Goal: Information Seeking & Learning: Find specific fact

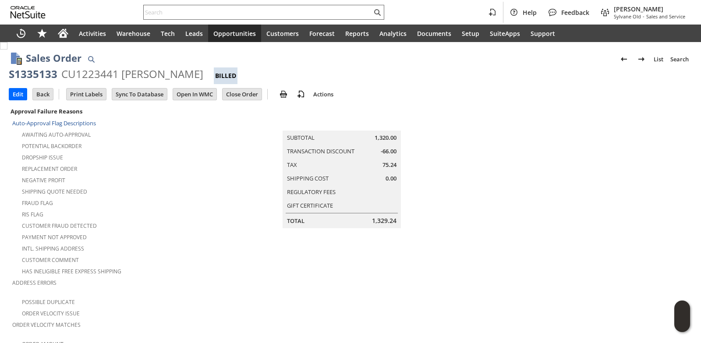
click at [179, 11] on input "text" at bounding box center [258, 12] width 228 height 11
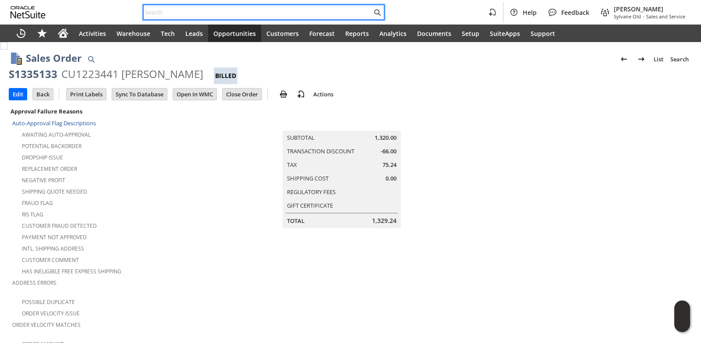
paste input "2488608917"
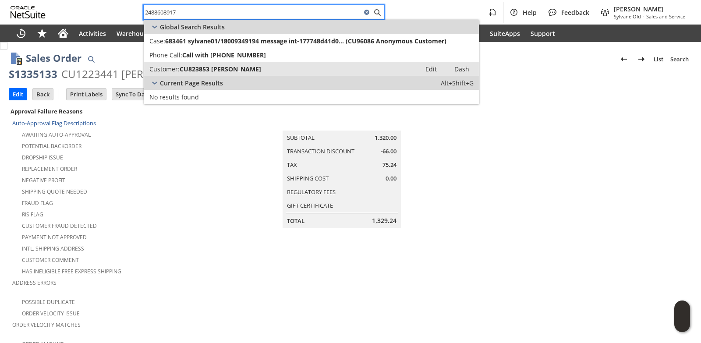
type input "2488608917"
click at [188, 64] on link "Customer: CU823853 Brian C Siwek Edit Dash" at bounding box center [311, 69] width 335 height 14
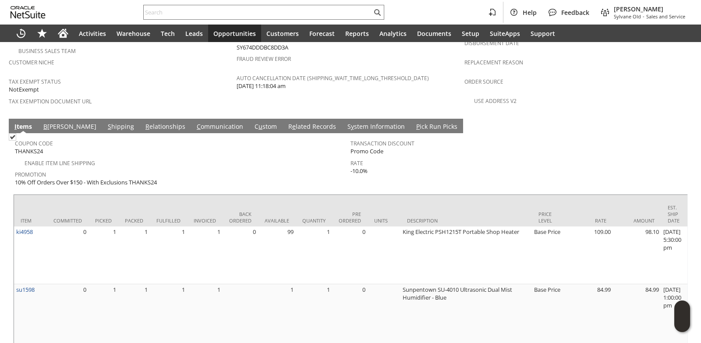
scroll to position [639, 0]
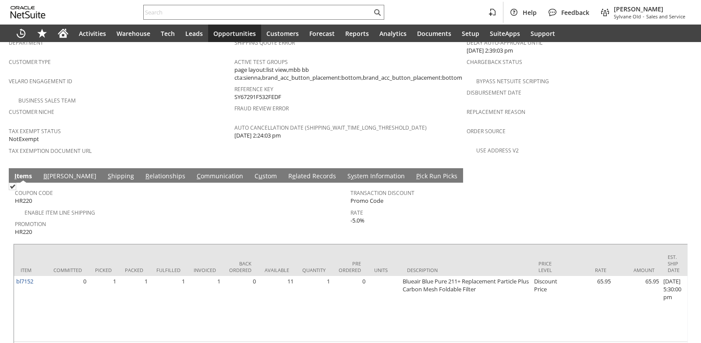
scroll to position [639, 0]
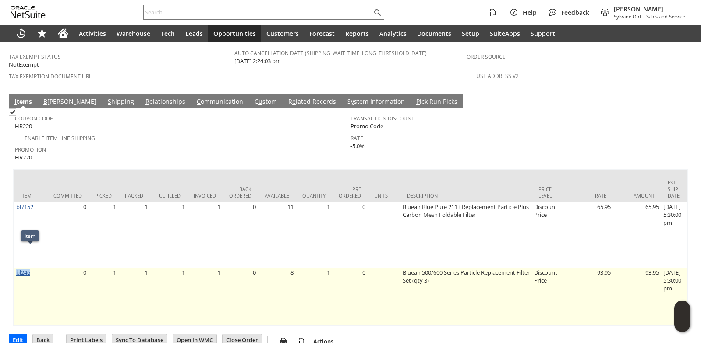
drag, startPoint x: 32, startPoint y: 253, endPoint x: 17, endPoint y: 253, distance: 15.8
click at [17, 267] on td "bl246" at bounding box center [30, 296] width 33 height 58
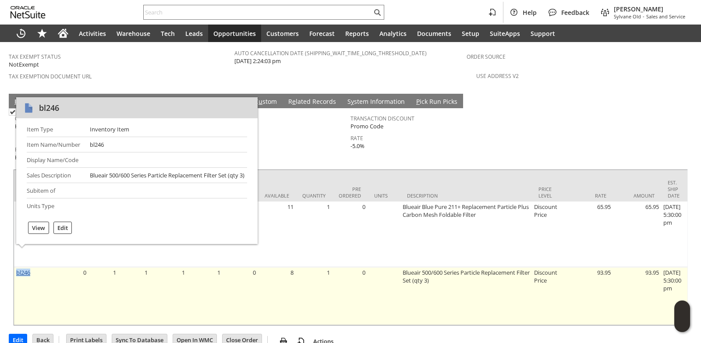
copy link "bl246"
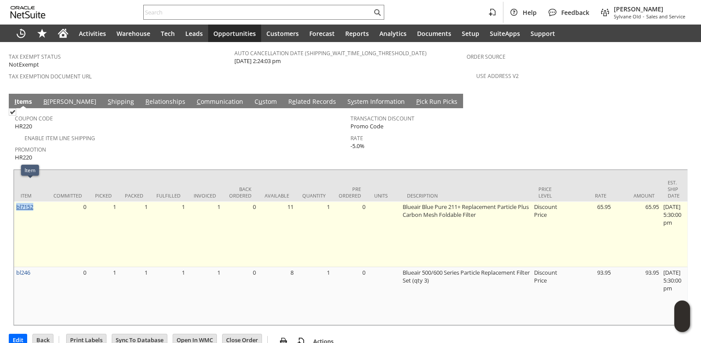
drag, startPoint x: 35, startPoint y: 186, endPoint x: 17, endPoint y: 187, distance: 17.6
click at [17, 202] on td "bl7152" at bounding box center [30, 235] width 33 height 66
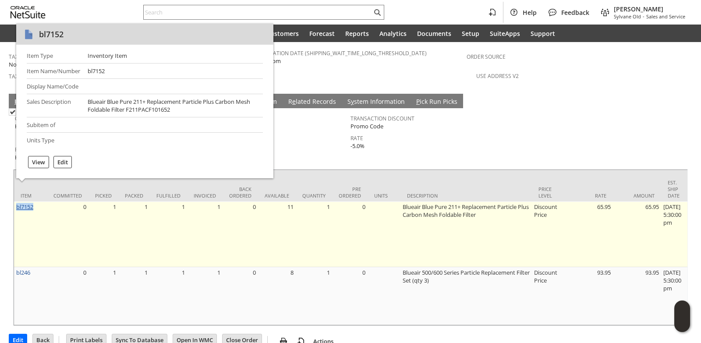
copy link "bl7152"
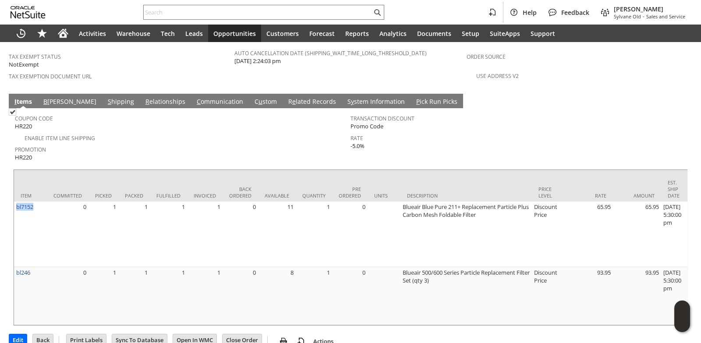
click at [106, 97] on link "S hipping" at bounding box center [121, 102] width 31 height 10
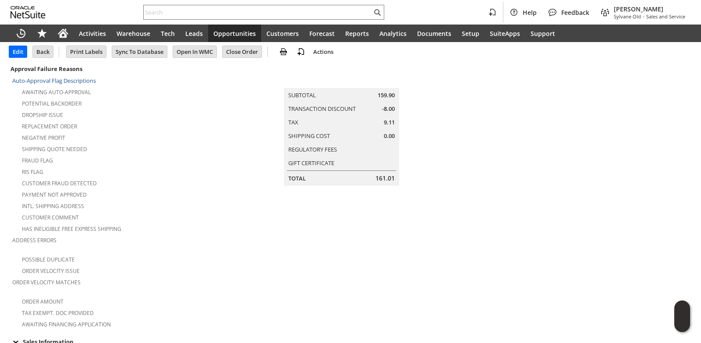
scroll to position [0, 0]
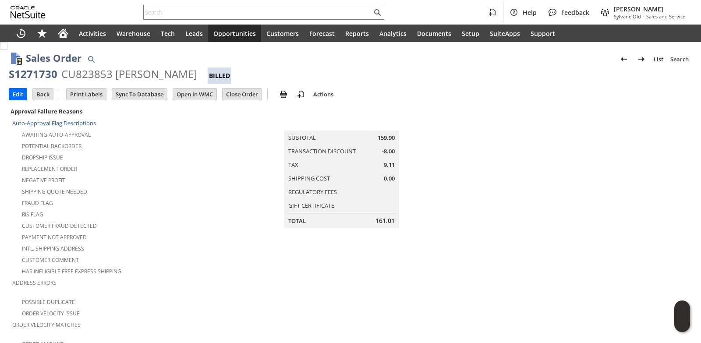
click at [127, 73] on div "CU823853 [PERSON_NAME]" at bounding box center [129, 74] width 136 height 14
copy div "[PERSON_NAME]"
click at [166, 74] on div "CU823853 [PERSON_NAME]" at bounding box center [129, 74] width 136 height 14
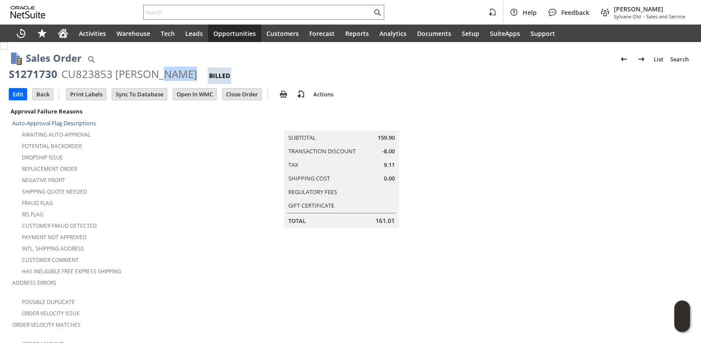
copy div "[PERSON_NAME]"
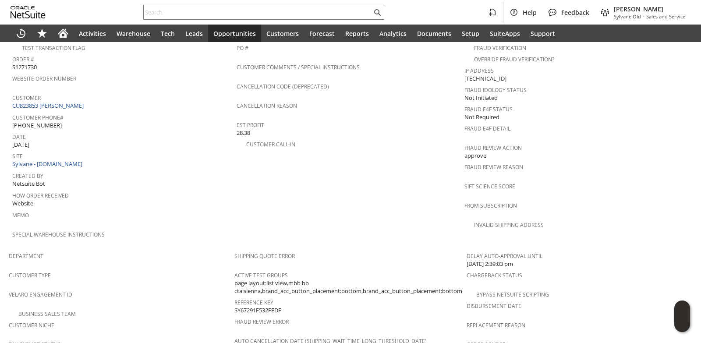
scroll to position [526, 0]
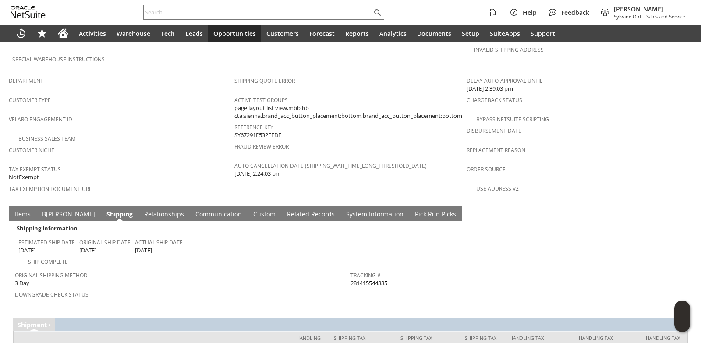
click at [193, 210] on link "C ommunication" at bounding box center [218, 215] width 51 height 10
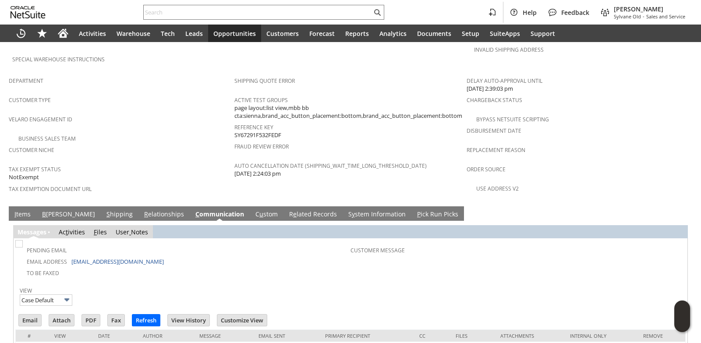
scroll to position [0, 0]
drag, startPoint x: 118, startPoint y: 241, endPoint x: 68, endPoint y: 243, distance: 50.5
click at [68, 256] on td "Email Address [EMAIL_ADDRESS][DOMAIN_NAME]" at bounding box center [184, 261] width 334 height 11
copy td "[EMAIL_ADDRESS][DOMAIN_NAME]"
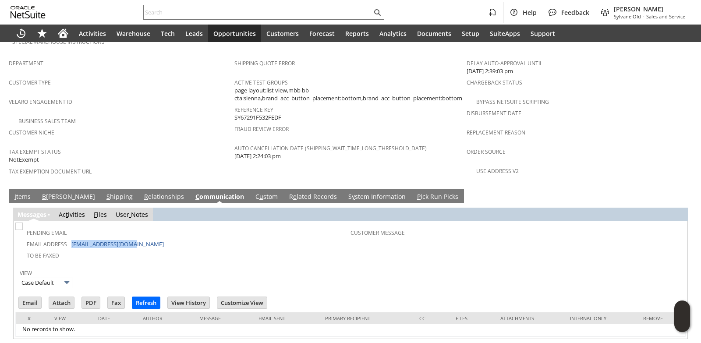
scroll to position [551, 0]
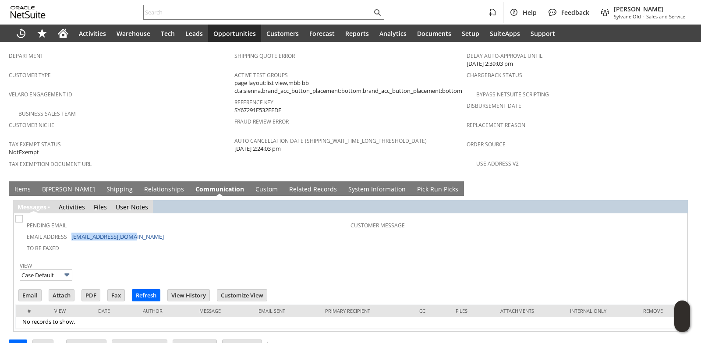
click at [104, 185] on link "S hipping" at bounding box center [119, 190] width 31 height 10
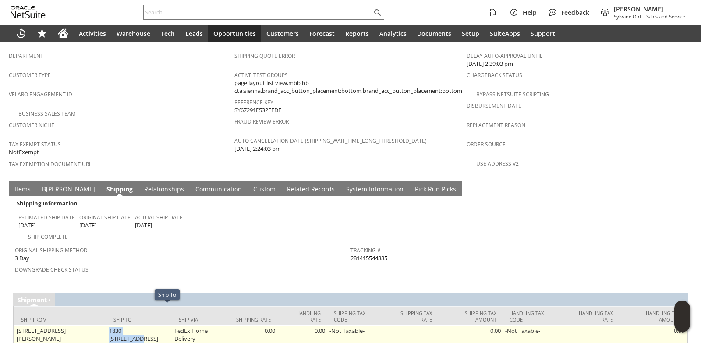
drag, startPoint x: 119, startPoint y: 309, endPoint x: 164, endPoint y: 311, distance: 44.8
click at [164, 326] on td "1830 [STREET_ADDRESS]" at bounding box center [139, 335] width 65 height 18
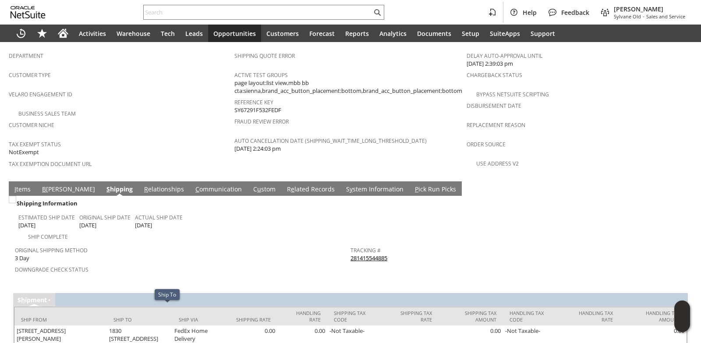
drag, startPoint x: 163, startPoint y: 311, endPoint x: 213, endPoint y: 192, distance: 128.9
click at [213, 209] on td "Estimated Ship Date [DATE] Original Ship Date [DATE] Actual Ship Date [DATE]" at bounding box center [184, 219] width 332 height 21
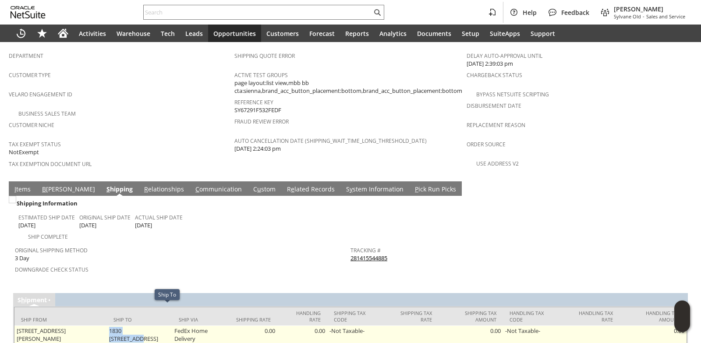
drag, startPoint x: 115, startPoint y: 309, endPoint x: 165, endPoint y: 309, distance: 50.0
click at [165, 326] on td "1830 [STREET_ADDRESS]" at bounding box center [139, 335] width 65 height 18
copy td "1830 AYRSHIRE DR"
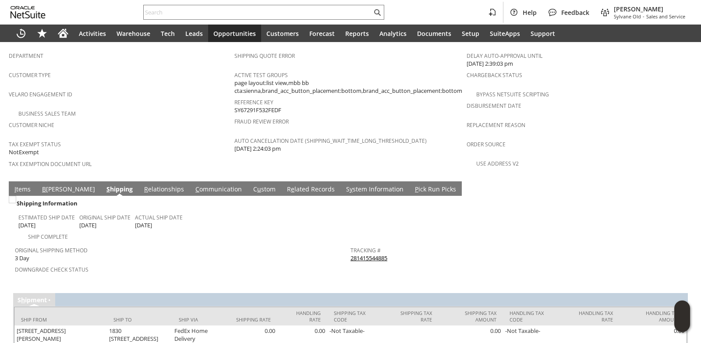
click at [266, 244] on span "Original Shipping Method" at bounding box center [180, 249] width 331 height 10
click at [22, 185] on link "I tems" at bounding box center [22, 190] width 21 height 10
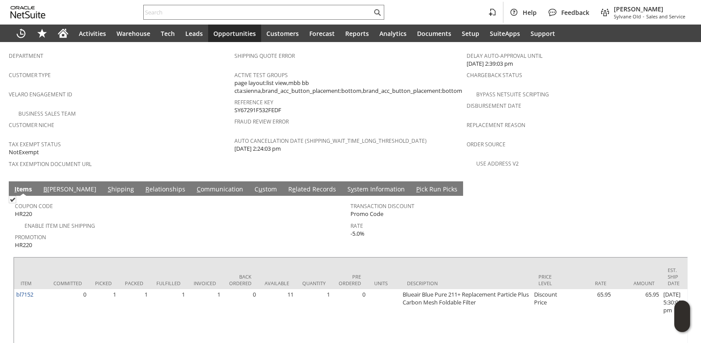
scroll to position [639, 0]
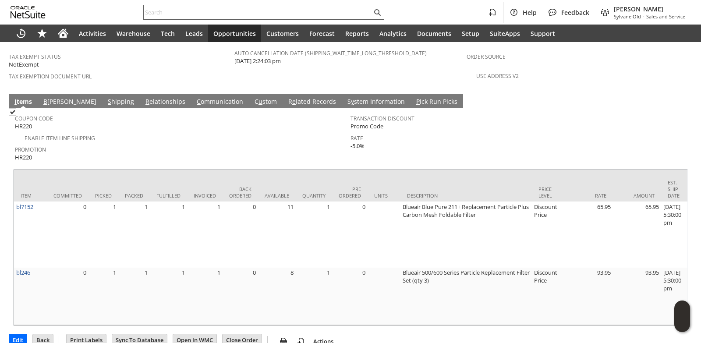
click at [232, 17] on input "text" at bounding box center [258, 12] width 228 height 11
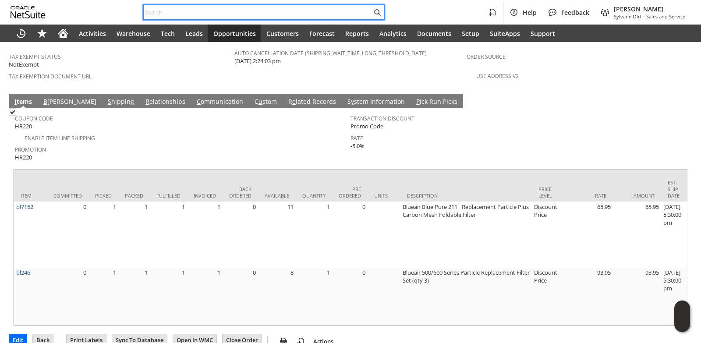
paste input "SY68A357F1C7BCC"
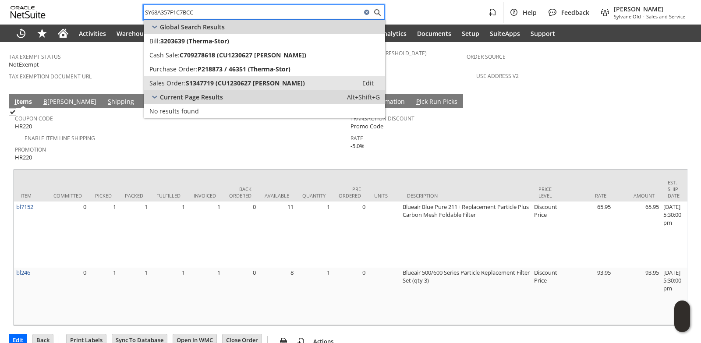
type input "SY68A357F1C7BCC"
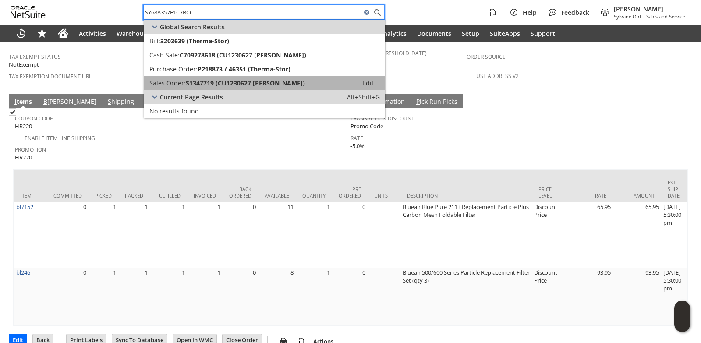
click at [207, 85] on span "S1347719 (CU1230627 [PERSON_NAME])" at bounding box center [245, 83] width 119 height 8
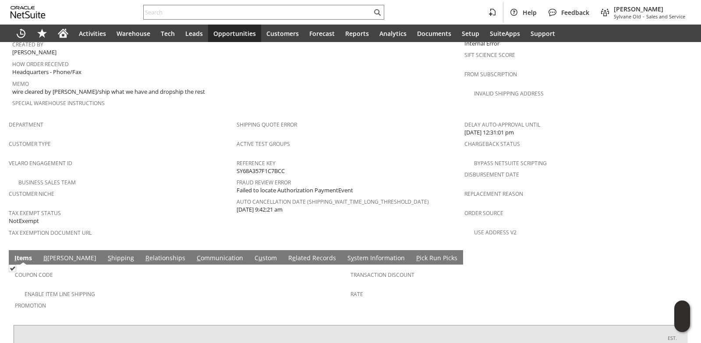
scroll to position [584, 0]
